Goal: Task Accomplishment & Management: Manage account settings

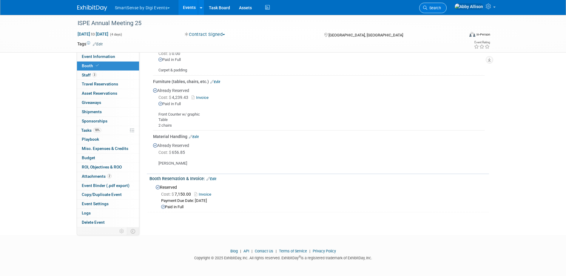
click at [441, 8] on span "Search" at bounding box center [434, 8] width 14 height 4
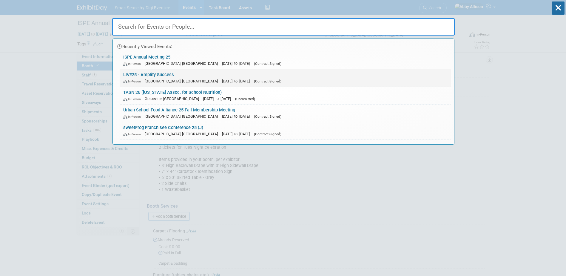
click at [137, 78] on div "In-Person [GEOGRAPHIC_DATA], [GEOGRAPHIC_DATA] [DATE] to [DATE] (Contract Signe…" at bounding box center [285, 81] width 325 height 6
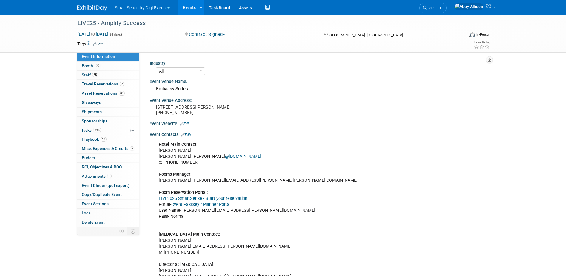
select select "All"
click at [241, 107] on pre "708 Demonbreun Street, Nashville, TN 37203 (615) 736-7100" at bounding box center [220, 109] width 128 height 11
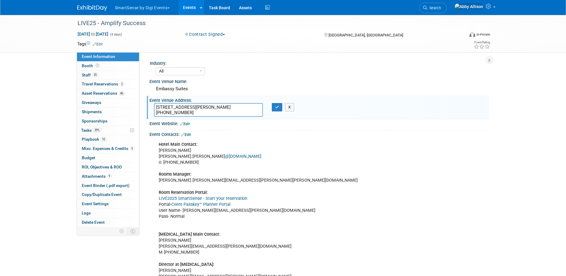
drag, startPoint x: 246, startPoint y: 107, endPoint x: 154, endPoint y: 104, distance: 92.6
click at [154, 104] on textarea "708 Demonbreun Street, Nashville, TN 37203 (615) 736-7100" at bounding box center [208, 110] width 109 height 14
click at [276, 110] on button "button" at bounding box center [277, 107] width 11 height 8
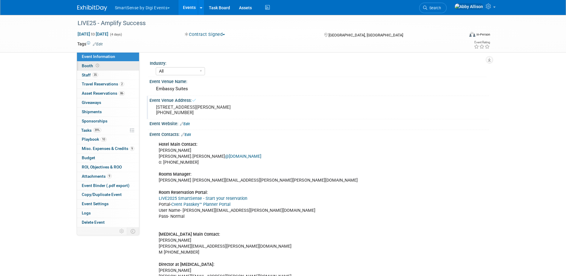
click at [83, 67] on span "Booth" at bounding box center [91, 65] width 19 height 5
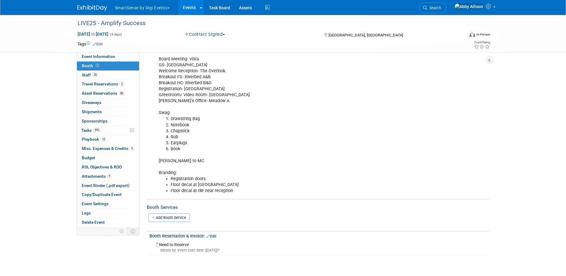
scroll to position [179, 0]
click at [89, 136] on link "10 Playbook 10" at bounding box center [108, 139] width 62 height 9
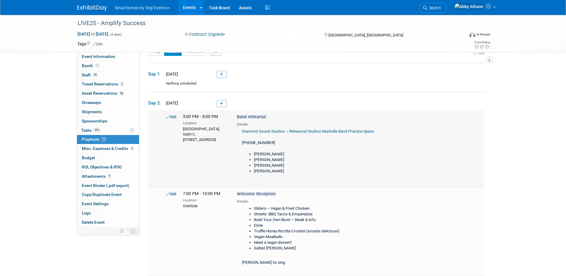
scroll to position [30, 0]
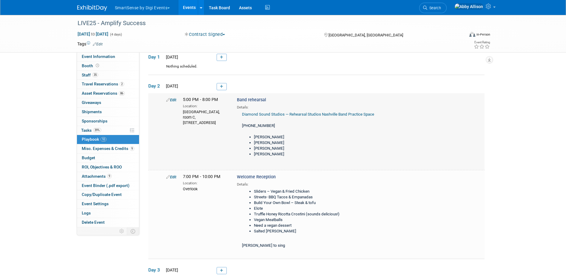
drag, startPoint x: 214, startPoint y: 124, endPoint x: 181, endPoint y: 116, distance: 34.1
click at [181, 116] on div "5:00 PM - 8:00 PM Location: Diamond Sound Studios, room C, 241 Venture Cir Nash…" at bounding box center [205, 111] width 54 height 29
drag, startPoint x: 267, startPoint y: 125, endPoint x: 241, endPoint y: 125, distance: 25.7
click at [241, 125] on div "Diamond Sound Studios — Rehearsal Studios Nashville Band Practice Space 615-244…" at bounding box center [313, 136] width 153 height 53
copy div "615-244-2263"
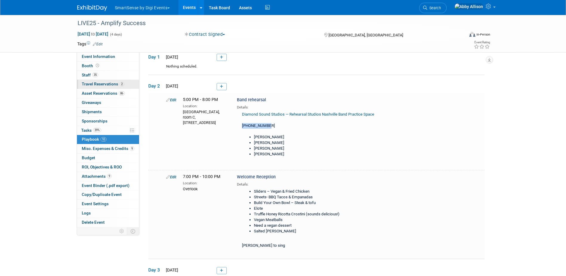
click at [100, 81] on span "Travel Reservations 2" at bounding box center [103, 83] width 42 height 5
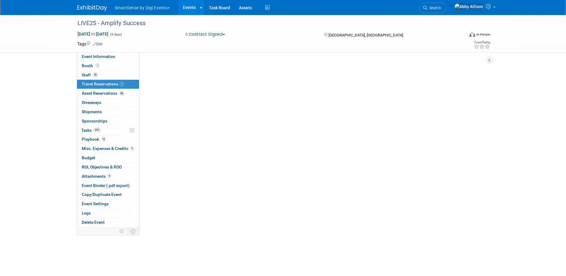
scroll to position [0, 0]
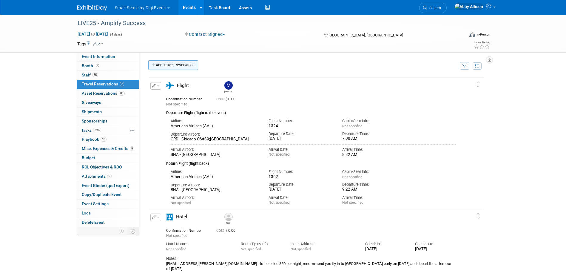
click at [171, 65] on link "Add Travel Reservation" at bounding box center [173, 65] width 50 height 10
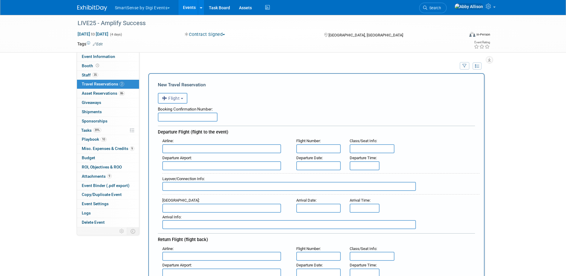
click at [178, 99] on span "Flight" at bounding box center [171, 98] width 18 height 5
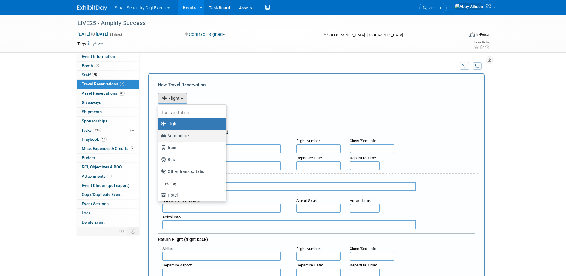
click at [176, 133] on label "Automobile" at bounding box center [190, 136] width 59 height 10
click at [159, 133] on input "Automobile" at bounding box center [157, 135] width 4 height 4
select select "4"
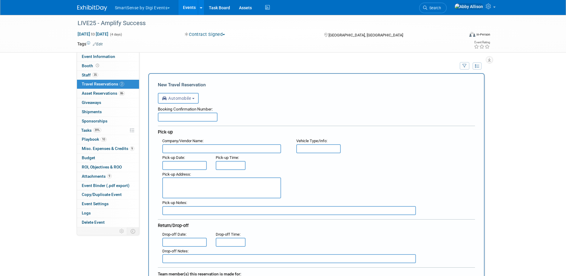
click at [176, 149] on input "text" at bounding box center [221, 148] width 119 height 9
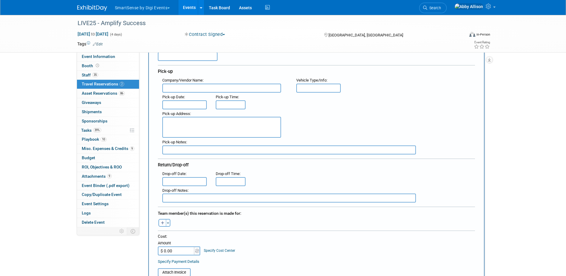
scroll to position [60, 0]
click at [168, 222] on button "Toggle Dropdown" at bounding box center [168, 224] width 4 height 8
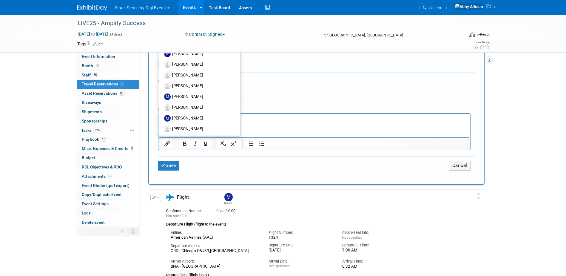
scroll to position [237, 0]
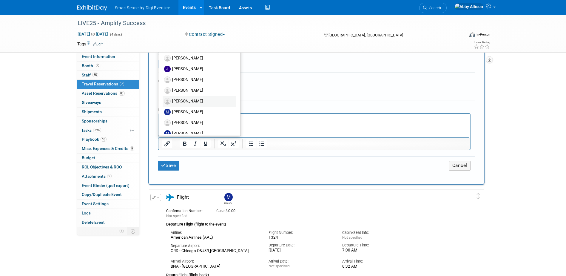
click at [183, 101] on label "[PERSON_NAME]" at bounding box center [200, 101] width 74 height 11
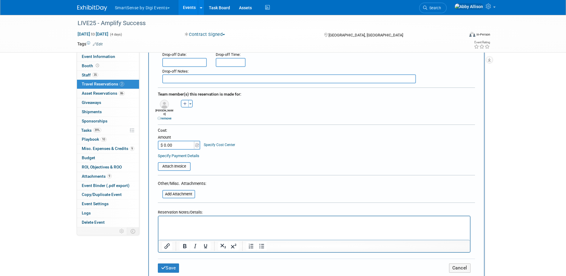
scroll to position [179, 0]
click at [172, 264] on button "Save" at bounding box center [168, 268] width 21 height 9
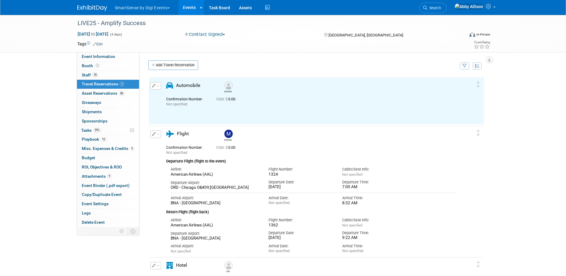
scroll to position [0, 0]
